Goal: Check status: Check status

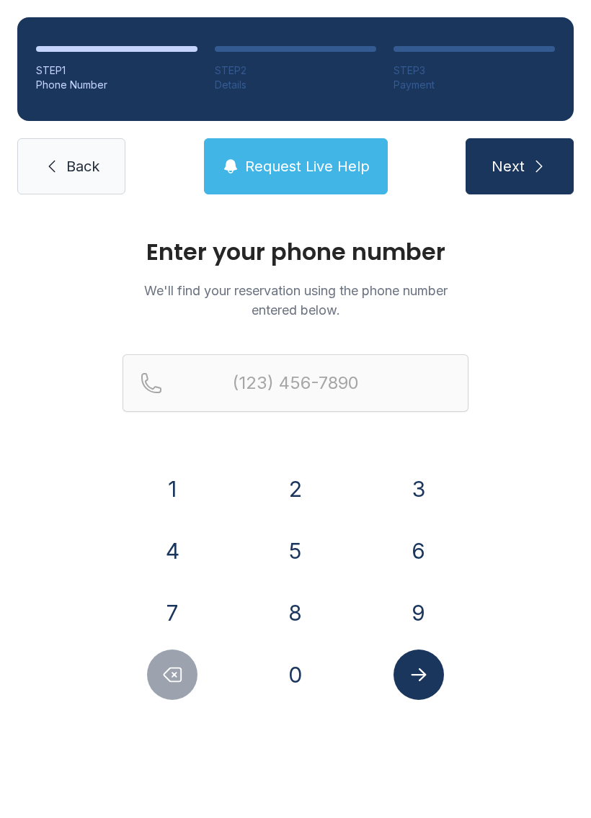
click at [426, 486] on button "3" at bounding box center [418, 489] width 50 height 50
click at [298, 682] on button "0" at bounding box center [295, 675] width 50 height 50
click at [169, 493] on button "1" at bounding box center [172, 489] width 50 height 50
click at [285, 621] on button "8" at bounding box center [295, 613] width 50 height 50
click at [176, 488] on button "1" at bounding box center [172, 489] width 50 height 50
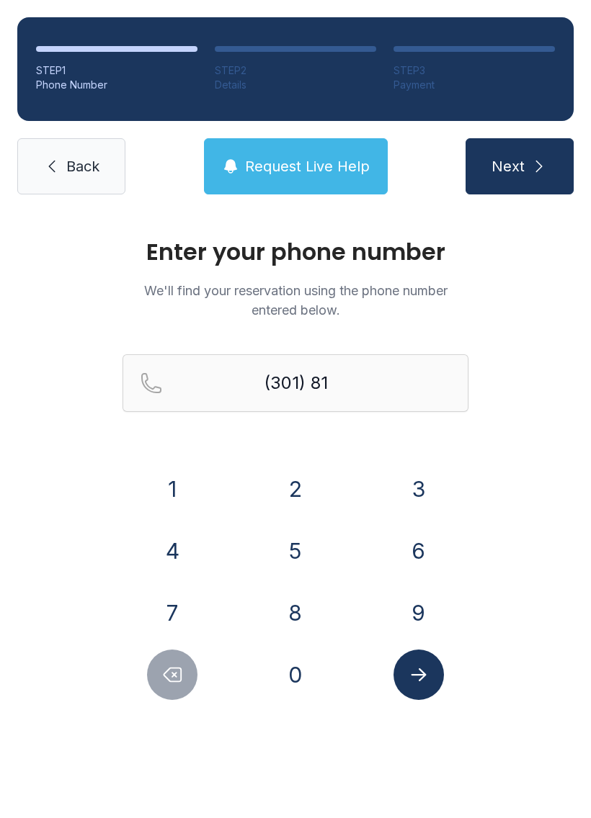
click at [174, 550] on button "4" at bounding box center [172, 551] width 50 height 50
click at [179, 492] on button "1" at bounding box center [172, 489] width 50 height 50
click at [174, 611] on button "7" at bounding box center [172, 613] width 50 height 50
click at [299, 687] on button "0" at bounding box center [295, 675] width 50 height 50
click at [177, 611] on button "7" at bounding box center [172, 613] width 50 height 50
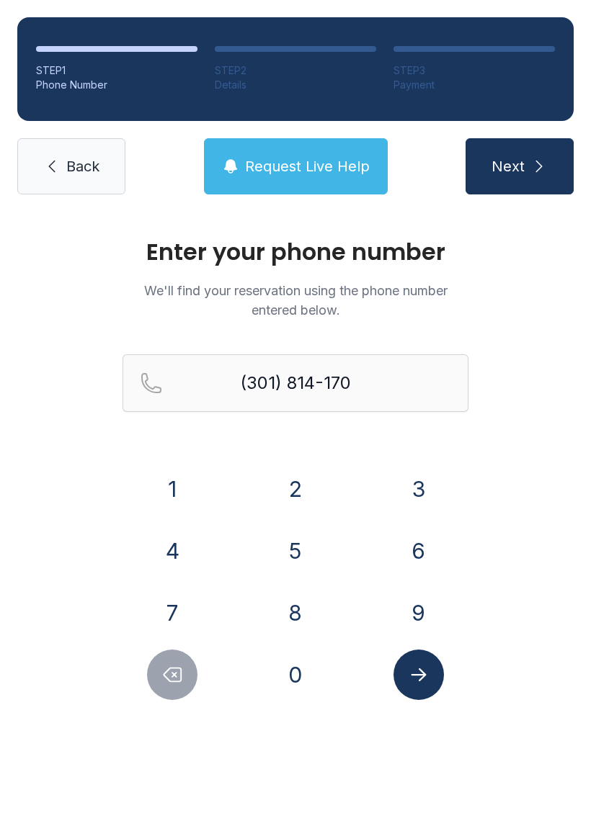
type input "[PHONE_NUMBER]"
click at [424, 686] on button "Submit lookup form" at bounding box center [418, 675] width 50 height 50
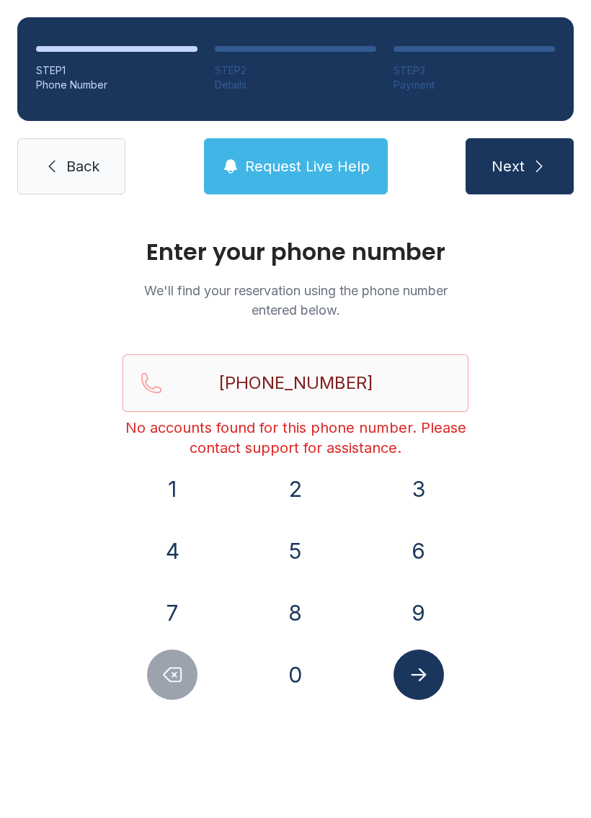
click at [507, 156] on span "Next" at bounding box center [507, 166] width 33 height 20
click at [301, 158] on span "Request Live Help" at bounding box center [307, 166] width 125 height 20
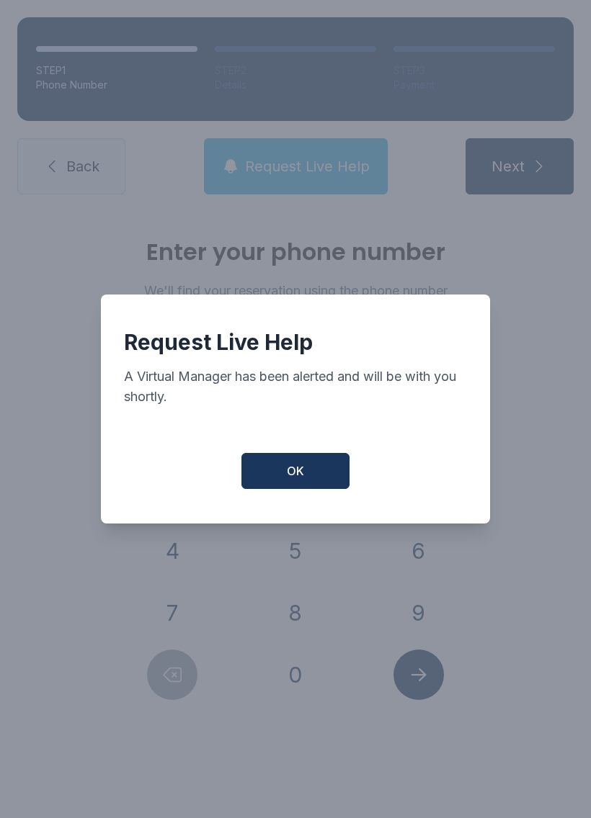
click at [294, 480] on span "OK" at bounding box center [295, 471] width 17 height 17
